Goal: Find specific page/section: Find specific page/section

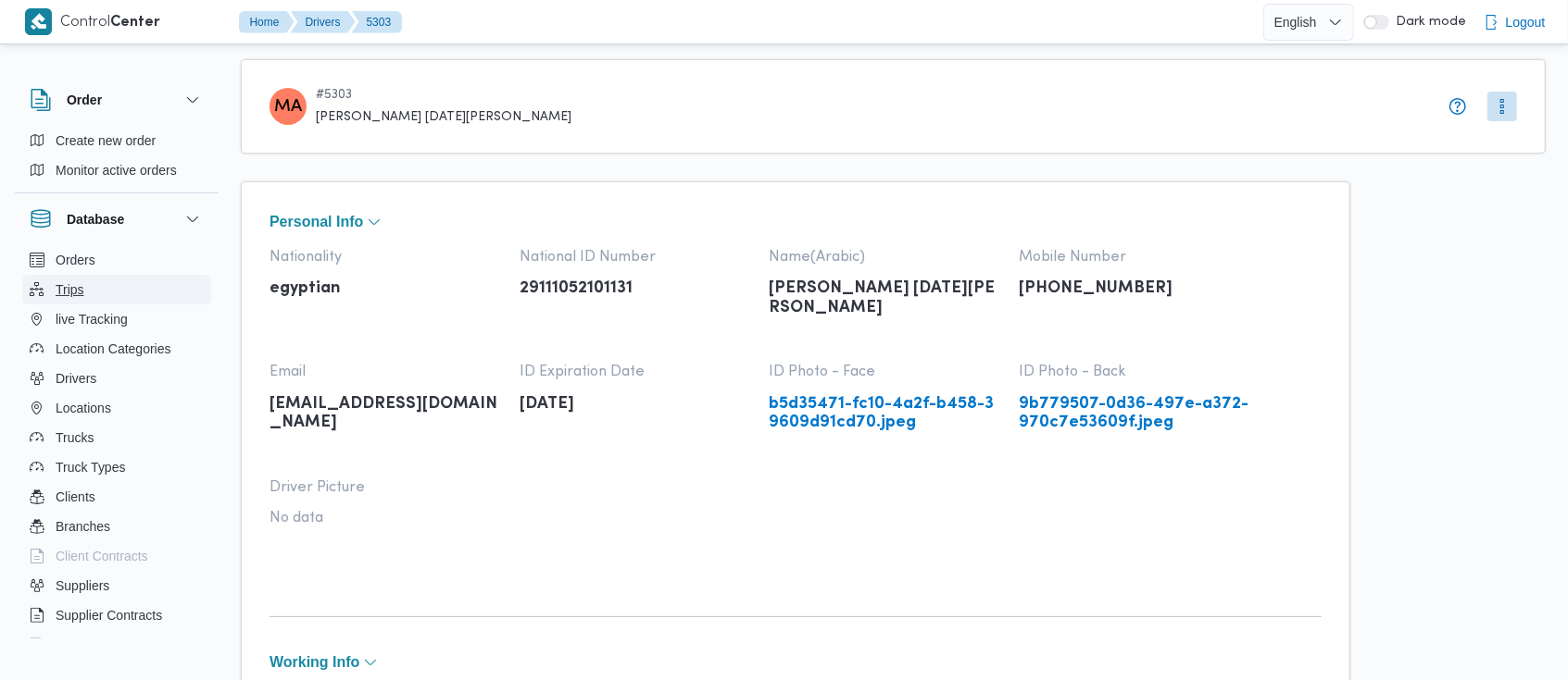
click at [73, 295] on span "Trips" at bounding box center [70, 289] width 29 height 22
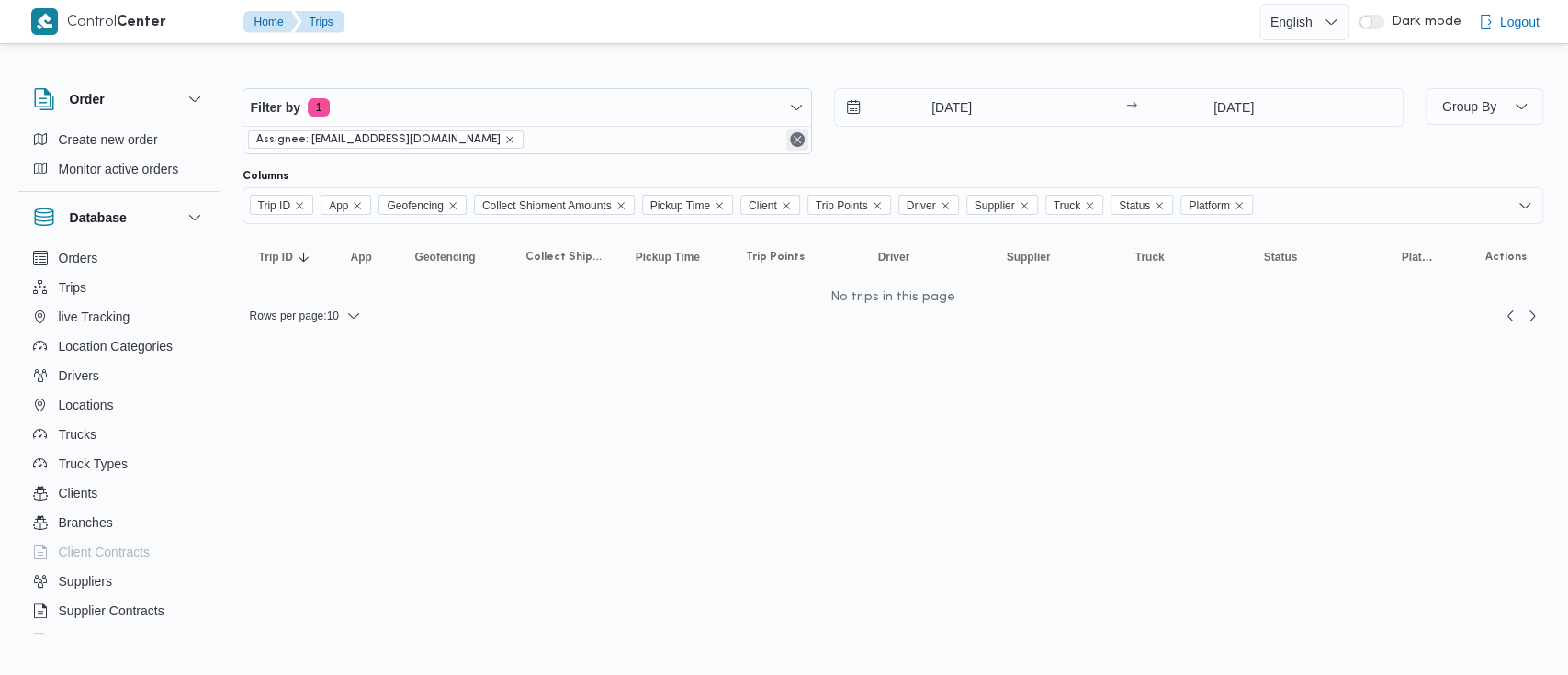
click at [795, 134] on button "Remove" at bounding box center [797, 139] width 22 height 22
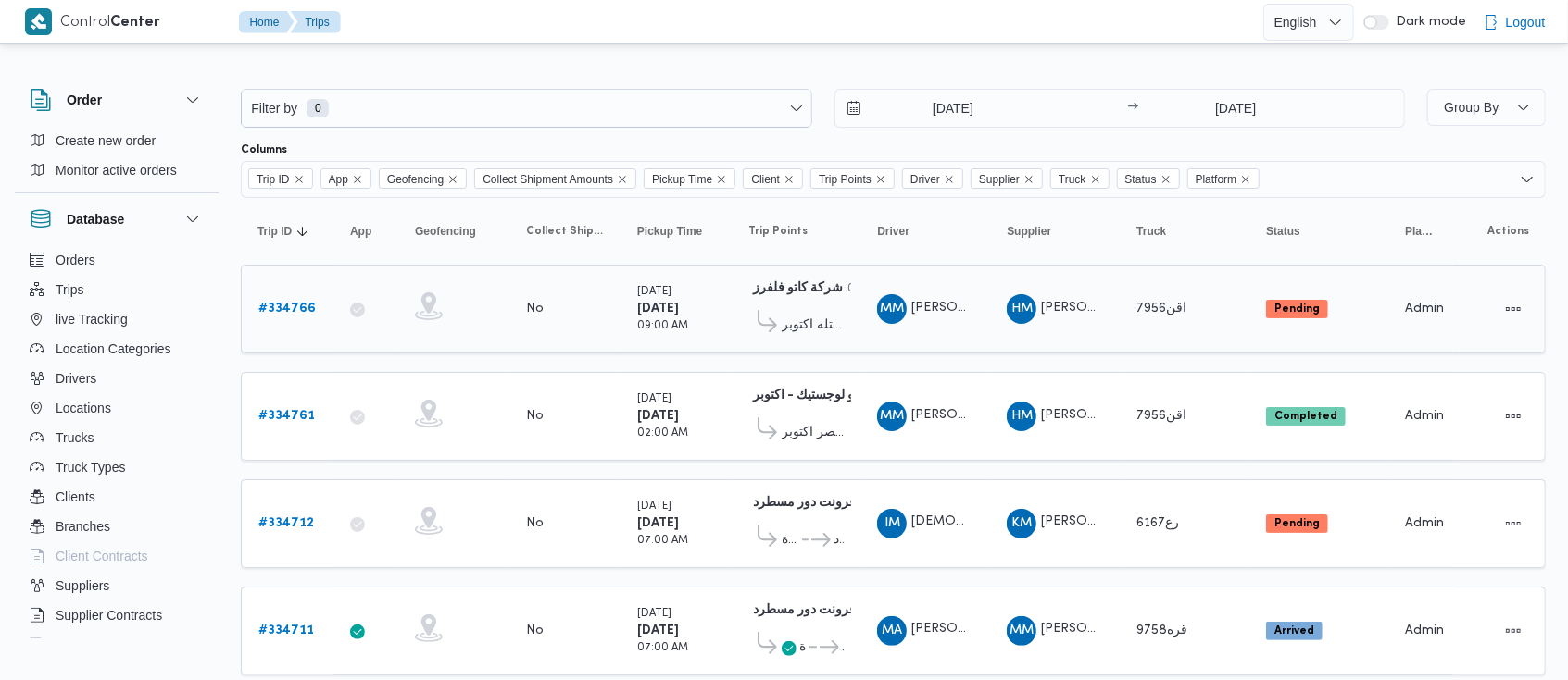
click at [943, 325] on div "MM محمد مروان دياب" at bounding box center [925, 309] width 111 height 45
click at [275, 302] on b "# 334766" at bounding box center [287, 308] width 57 height 12
